Goal: Information Seeking & Learning: Understand process/instructions

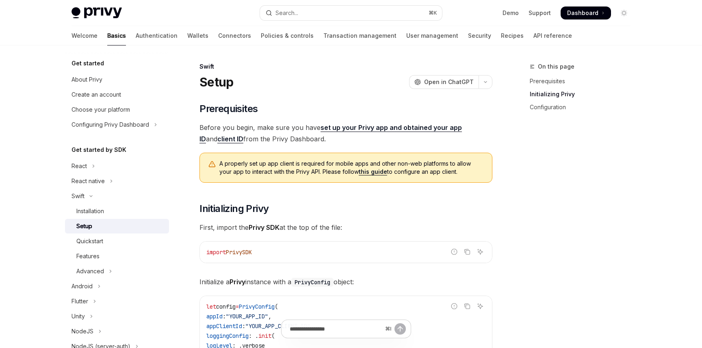
scroll to position [143, 0]
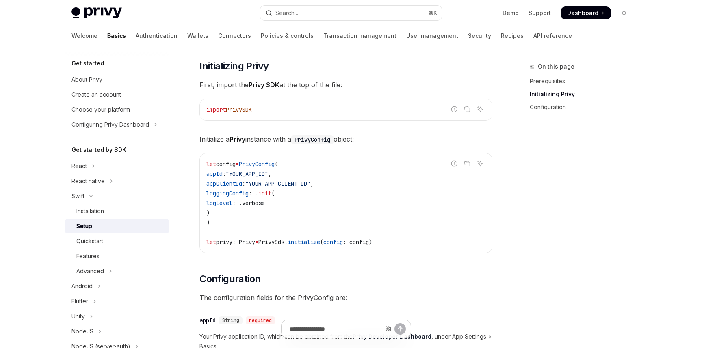
click at [222, 221] on code "let config = PrivyConfig ( appId : "YOUR_APP_ID" , appClientId : "YOUR_APP_CLIE…" at bounding box center [345, 203] width 279 height 88
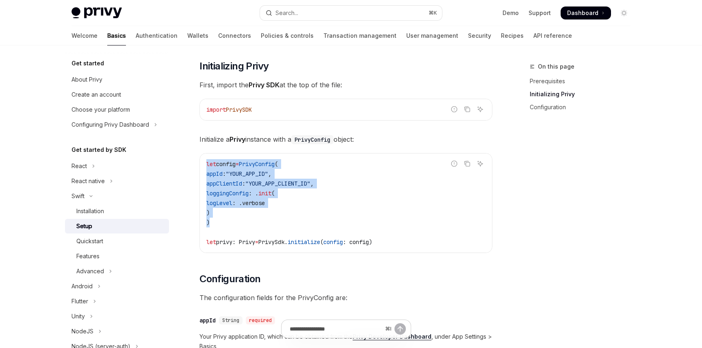
drag, startPoint x: 212, startPoint y: 224, endPoint x: 201, endPoint y: 163, distance: 61.5
click at [201, 163] on div "let config = PrivyConfig ( appId : "YOUR_APP_ID" , appClientId : "YOUR_APP_CLIE…" at bounding box center [346, 202] width 292 height 99
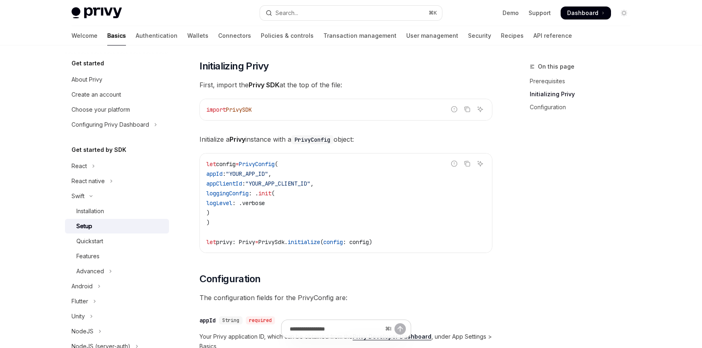
click at [292, 105] on code "import PrivySDK" at bounding box center [345, 110] width 279 height 10
click at [267, 107] on code "import PrivySDK" at bounding box center [345, 110] width 279 height 10
click at [247, 111] on span "PrivySDK" at bounding box center [239, 109] width 26 height 7
drag, startPoint x: 273, startPoint y: 112, endPoint x: 166, endPoint y: 112, distance: 107.2
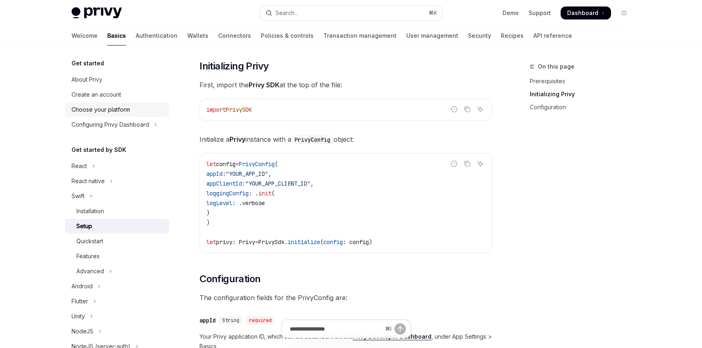
click at [165, 112] on div "Get started About Privy Create an account Choose your platform Configuring Priv…" at bounding box center [351, 289] width 598 height 772
click at [294, 112] on code "import PrivySDK" at bounding box center [345, 110] width 279 height 10
drag, startPoint x: 300, startPoint y: 110, endPoint x: 206, endPoint y: 111, distance: 94.2
click at [206, 111] on code "import PrivySDK" at bounding box center [345, 110] width 279 height 10
copy span "import PrivySDK"
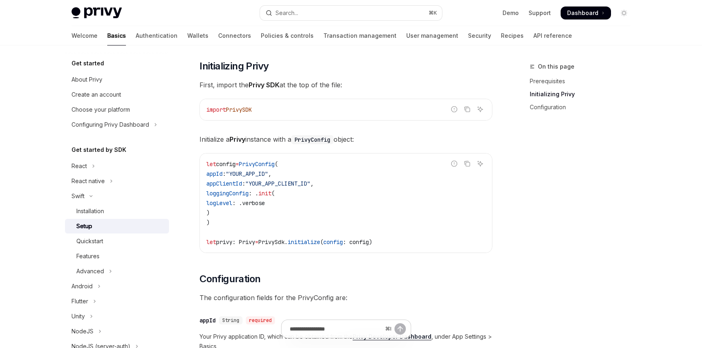
click at [396, 241] on code "let config = PrivyConfig ( appId : "YOUR_APP_ID" , appClientId : "YOUR_APP_CLIE…" at bounding box center [345, 203] width 279 height 88
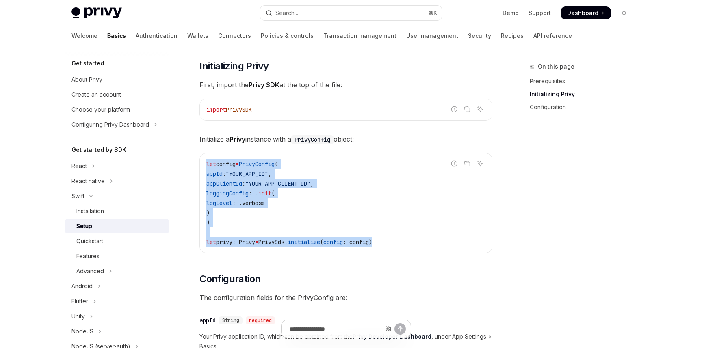
drag, startPoint x: 406, startPoint y: 241, endPoint x: 198, endPoint y: 163, distance: 222.0
click at [198, 163] on div "Swift Setup OpenAI Open in ChatGPT OpenAI Open in ChatGPT ​ Prerequisites Befor…" at bounding box center [269, 297] width 448 height 756
copy code "let config = PrivyConfig ( appId : "YOUR_APP_ID" , appClientId : "YOUR_APP_CLIE…"
